Goal: Transaction & Acquisition: Subscribe to service/newsletter

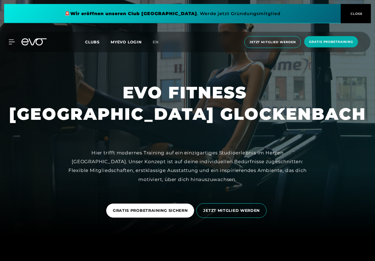
scroll to position [25, 0]
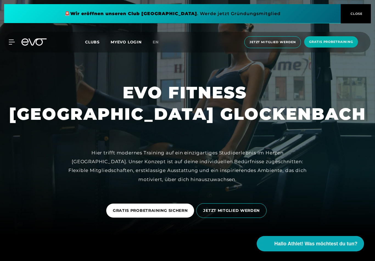
click at [245, 214] on span "JETZT MITGLIED WERDEN" at bounding box center [231, 211] width 57 height 6
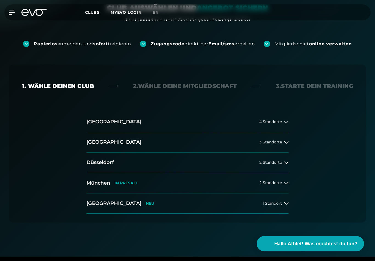
scroll to position [80, 0]
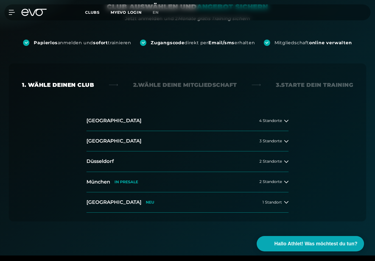
click at [272, 183] on span "2 Standorte" at bounding box center [271, 182] width 23 height 4
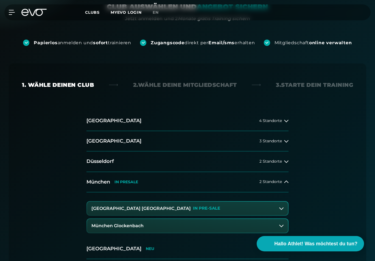
click at [271, 221] on button "München Glockenbach" at bounding box center [187, 226] width 201 height 14
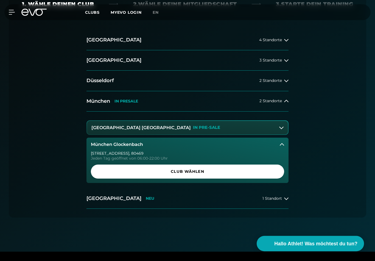
scroll to position [185, 0]
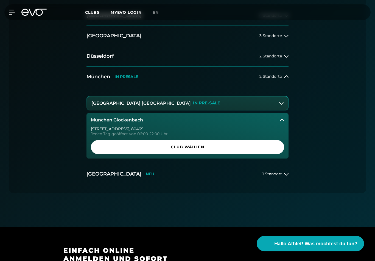
click at [203, 148] on span "Club wählen" at bounding box center [188, 148] width 180 height 6
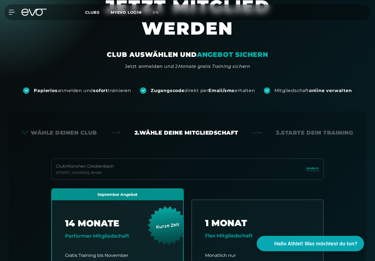
scroll to position [0, 0]
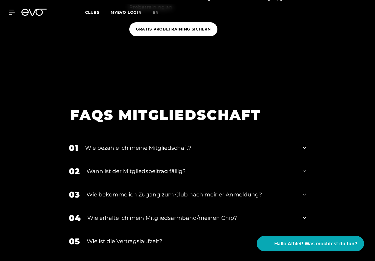
click at [303, 145] on icon at bounding box center [304, 148] width 3 height 7
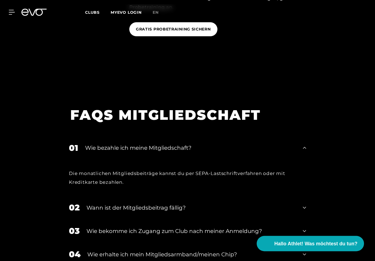
scroll to position [864, 0]
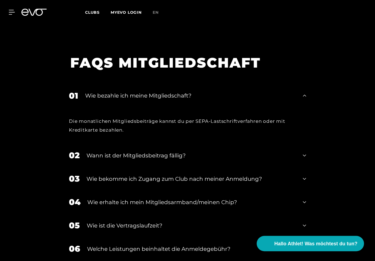
click at [306, 150] on div "02 Wann ist der Mitgliedsbeitrag fällig?" at bounding box center [187, 155] width 248 height 23
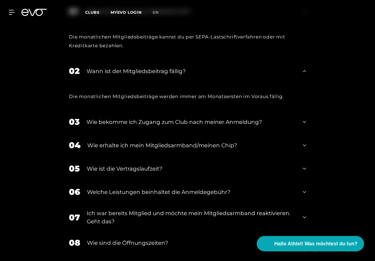
scroll to position [1007, 0]
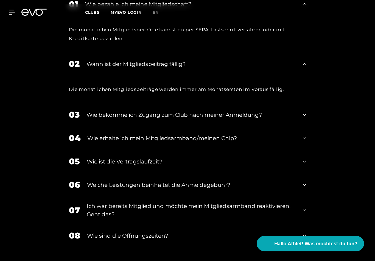
click at [306, 109] on div "03 Wie bekomme ich Zugang zum Club nach meiner Anmeldung?" at bounding box center [187, 114] width 248 height 23
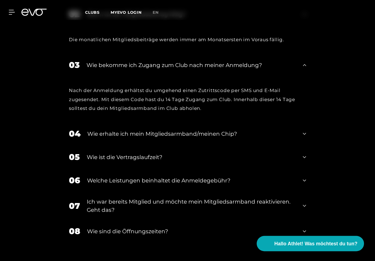
scroll to position [1057, 0]
click at [304, 154] on icon at bounding box center [304, 157] width 3 height 7
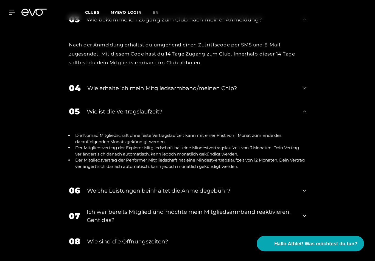
scroll to position [1103, 0]
click at [305, 187] on icon at bounding box center [304, 190] width 3 height 7
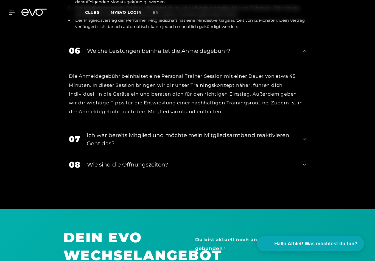
scroll to position [1243, 0]
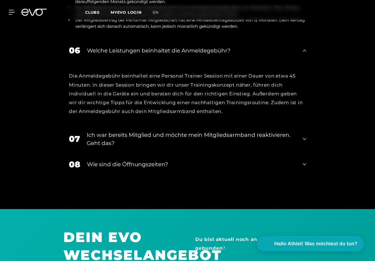
click at [305, 161] on icon at bounding box center [304, 164] width 3 height 7
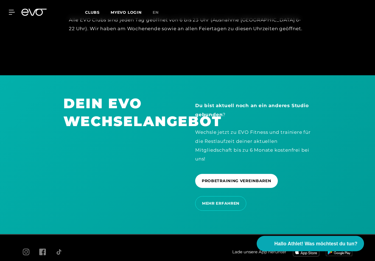
scroll to position [1412, 0]
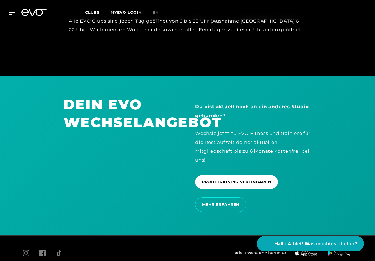
click at [233, 202] on span "MEHR ERFAHREN" at bounding box center [220, 205] width 37 height 6
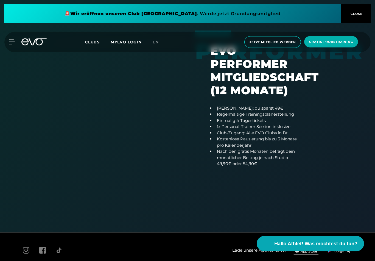
scroll to position [444, 0]
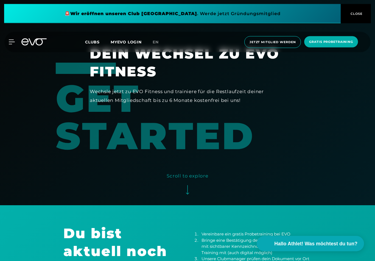
click at [13, 41] on icon at bounding box center [12, 42] width 6 height 5
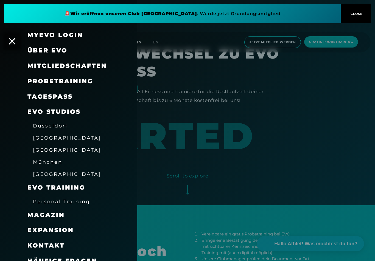
click at [56, 47] on span "Über EVO" at bounding box center [47, 50] width 40 height 7
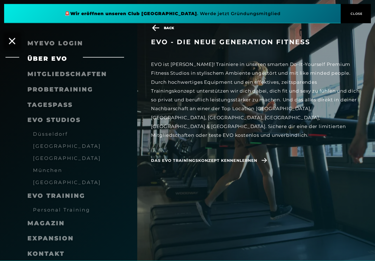
scroll to position [151, 0]
click at [256, 158] on span "Das EVO Trainingskonzept kennenlernen" at bounding box center [204, 161] width 106 height 6
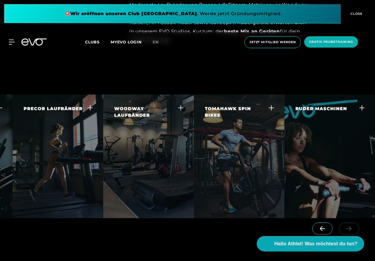
scroll to position [0, 78]
click at [255, 176] on div "TOMAHAWK SPIN BIKES Dieses Best-In-Class Spin-Bike bietet dir eine der leichtgä…" at bounding box center [239, 141] width 91 height 92
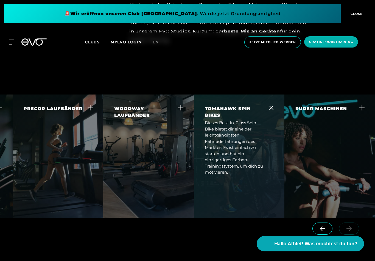
click at [273, 106] on icon at bounding box center [272, 108] width 4 height 4
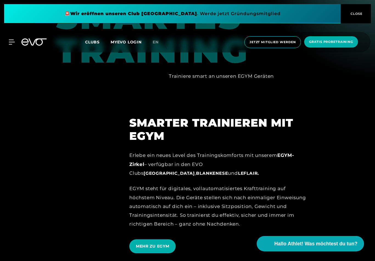
scroll to position [0, 0]
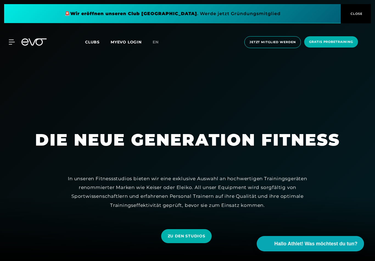
click at [16, 41] on div "MyEVO Login Über EVO Mitgliedschaften Probetraining TAGESPASS EVO Studios [GEOG…" at bounding box center [8, 42] width 19 height 5
click at [13, 37] on div "MyEVO Login Über EVO Mitgliedschaften Probetraining TAGESPASS EVO Studios [GEOG…" at bounding box center [187, 42] width 373 height 21
click at [15, 38] on div "MyEVO Login Über EVO Mitgliedschaften Probetraining TAGESPASS EVO Studios [GEOG…" at bounding box center [187, 42] width 373 height 21
